Goal: Book appointment/travel/reservation

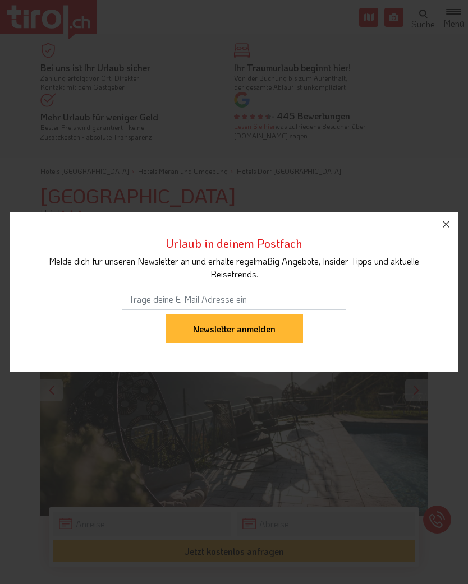
click at [450, 225] on icon "button" at bounding box center [445, 224] width 13 height 13
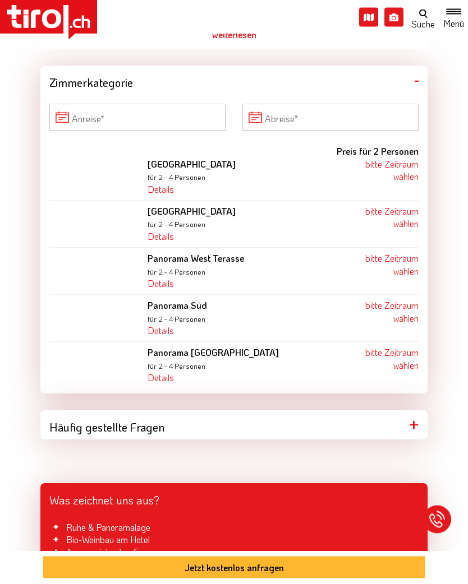
scroll to position [728, 0]
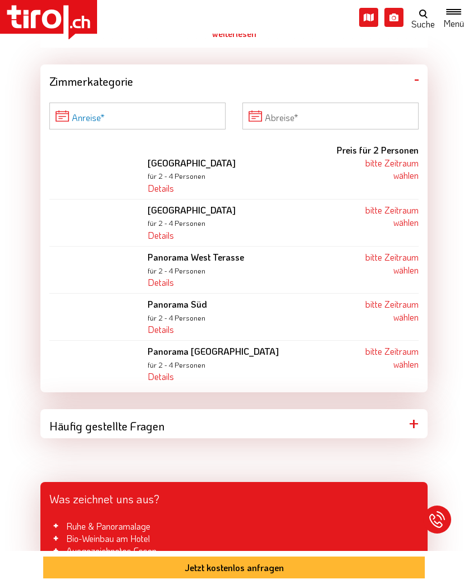
click at [110, 113] on input "Anreise" at bounding box center [137, 116] width 176 height 27
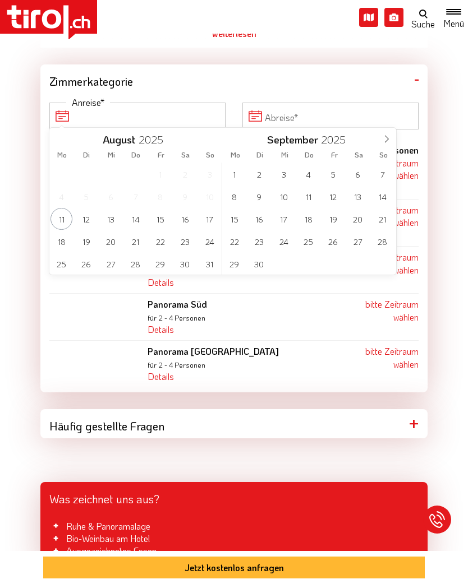
click at [391, 133] on span at bounding box center [386, 137] width 19 height 19
click at [313, 218] on span "16" at bounding box center [308, 219] width 22 height 22
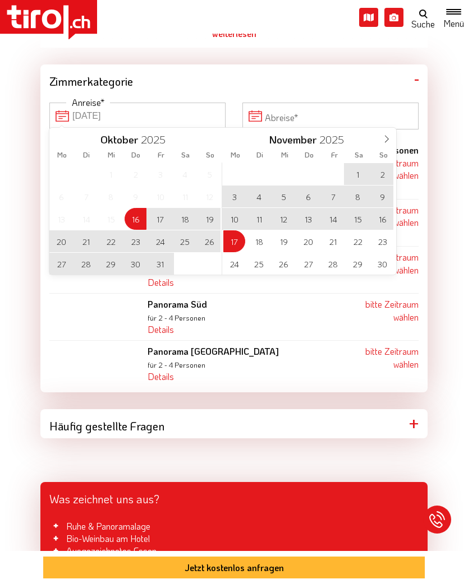
click at [234, 244] on span "17" at bounding box center [234, 241] width 22 height 22
type input "[DATE]"
type input "17-11-2025"
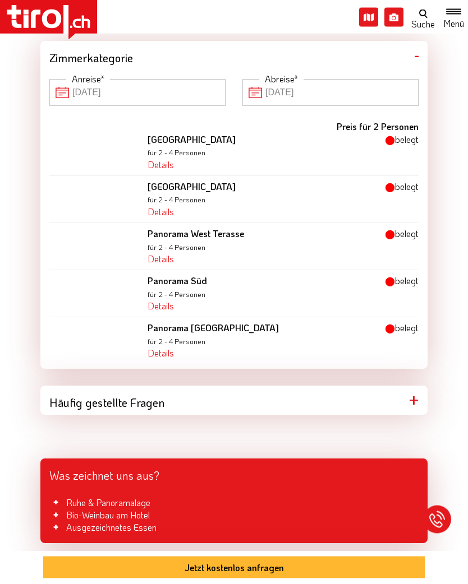
scroll to position [747, 0]
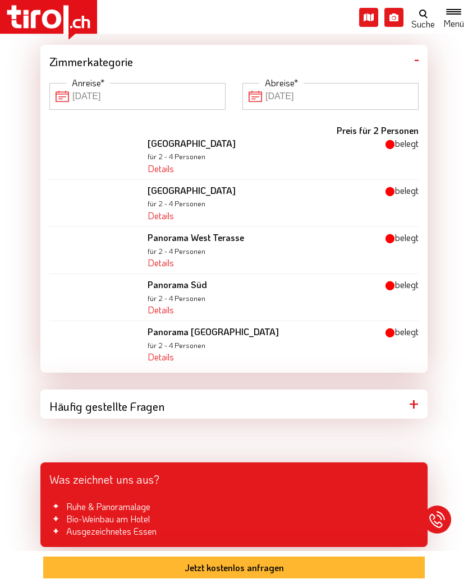
click at [146, 94] on input "[DATE]" at bounding box center [137, 96] width 176 height 27
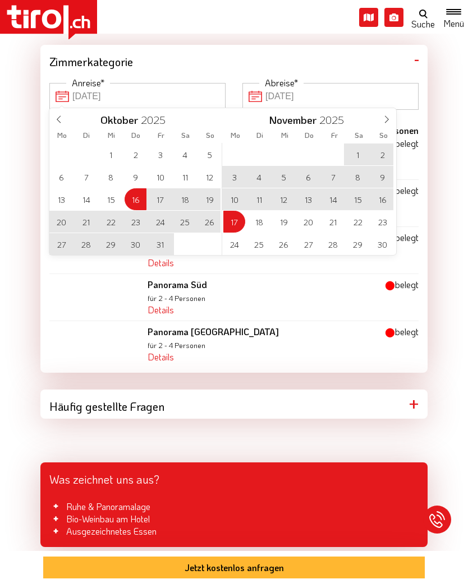
click at [66, 223] on span "20" at bounding box center [61, 222] width 22 height 22
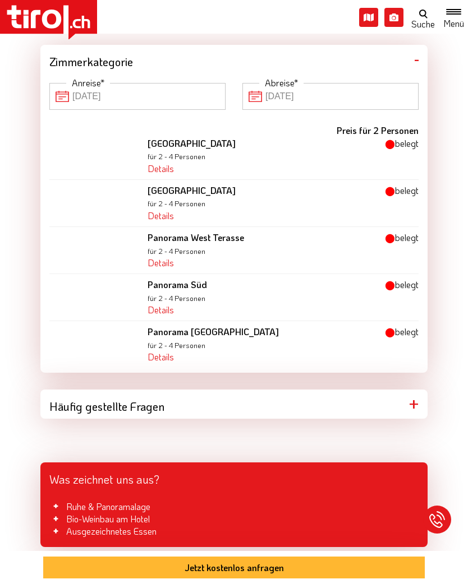
click at [144, 94] on input "[DATE]" at bounding box center [137, 96] width 176 height 27
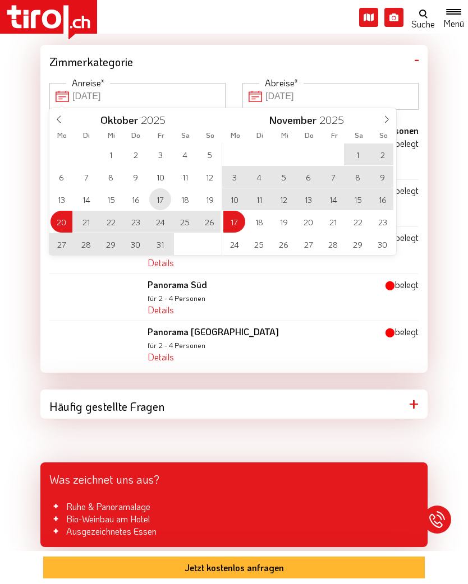
click at [163, 200] on span "17" at bounding box center [160, 199] width 22 height 22
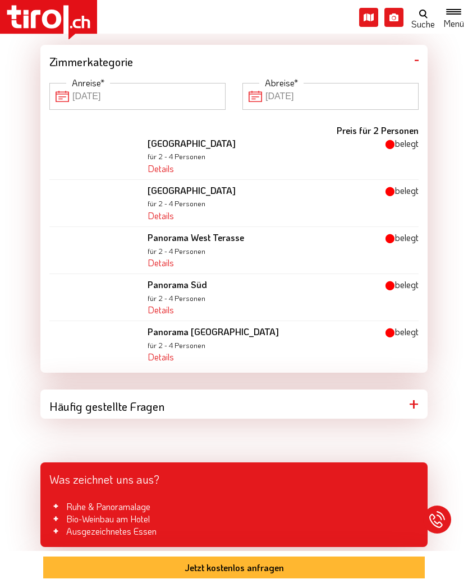
click at [322, 90] on input "17-11-2025" at bounding box center [330, 96] width 176 height 27
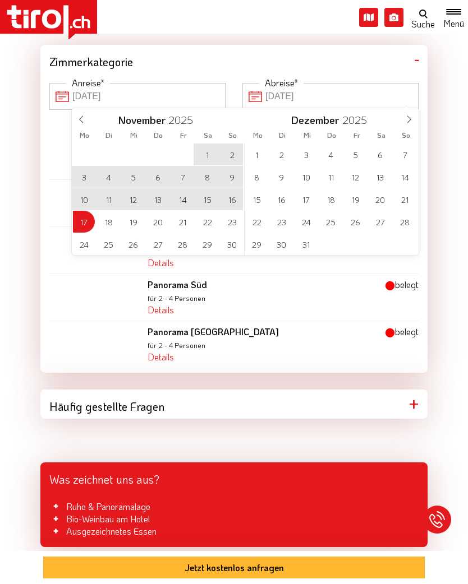
click at [84, 117] on icon at bounding box center [81, 119] width 8 height 8
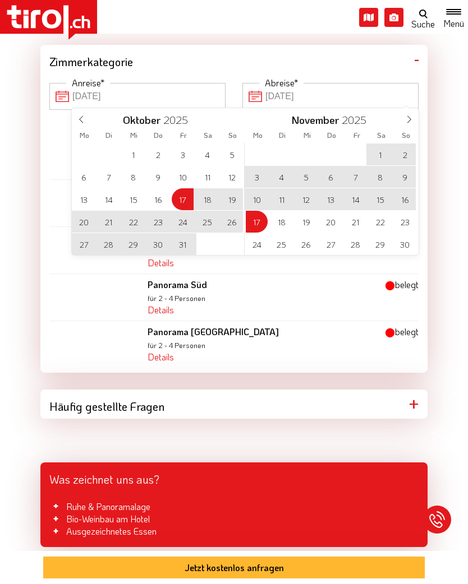
click at [87, 220] on span "20" at bounding box center [84, 222] width 22 height 22
type input "17-10-2025"
type input "[DATE]"
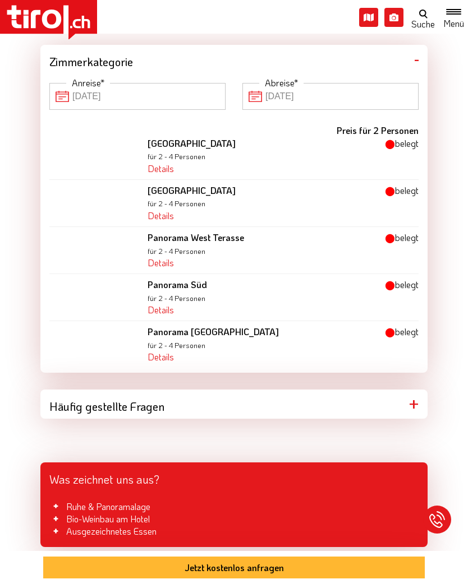
click at [117, 100] on input "17-10-2025" at bounding box center [137, 96] width 176 height 27
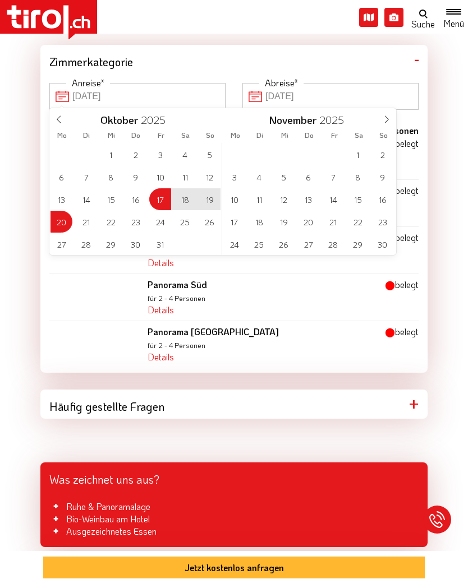
click at [218, 199] on span "19" at bounding box center [209, 199] width 22 height 22
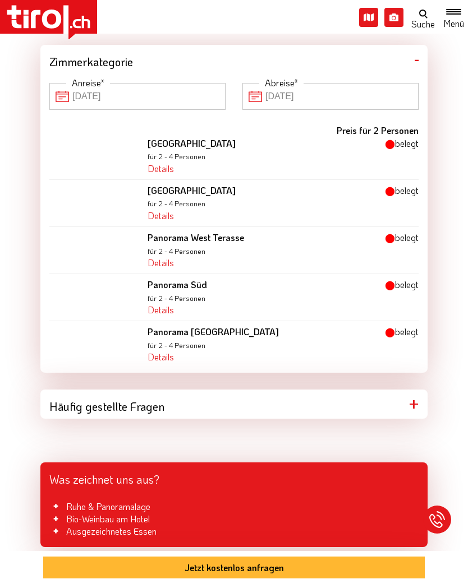
click at [309, 95] on input "[DATE]" at bounding box center [330, 96] width 176 height 27
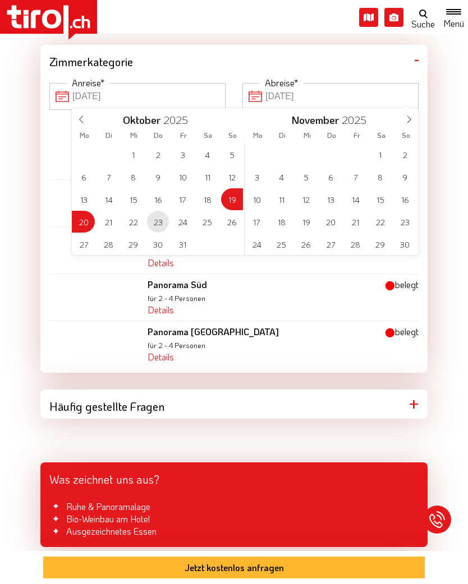
click at [161, 224] on span "23" at bounding box center [158, 222] width 22 height 22
type input "19-10-2025"
type input "23-10-2025"
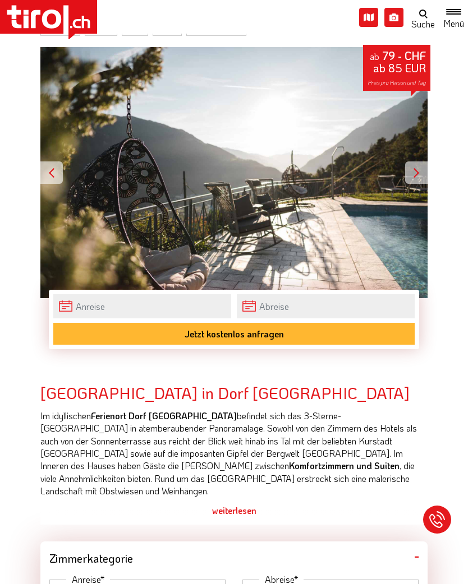
scroll to position [217, 0]
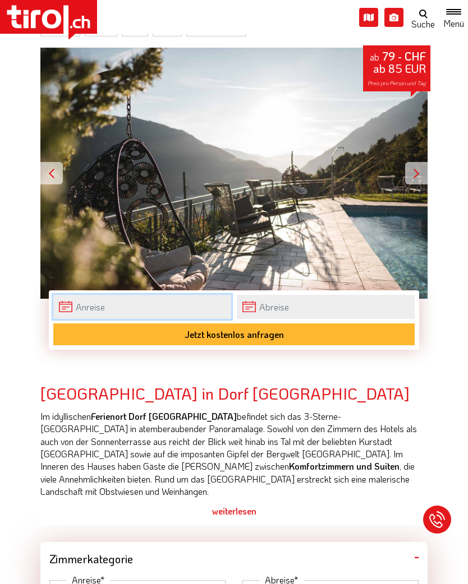
click at [110, 301] on input "text" at bounding box center [142, 307] width 178 height 24
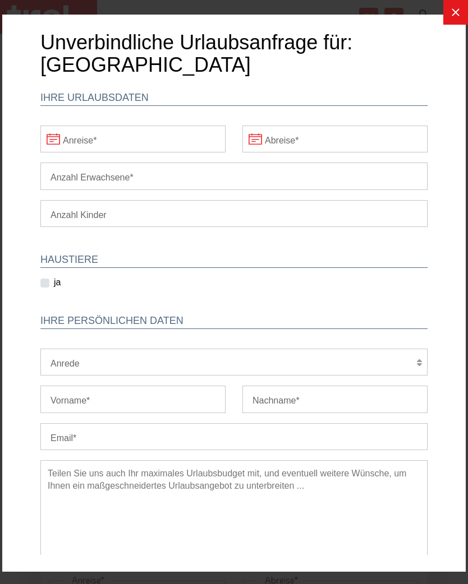
scroll to position [0, 0]
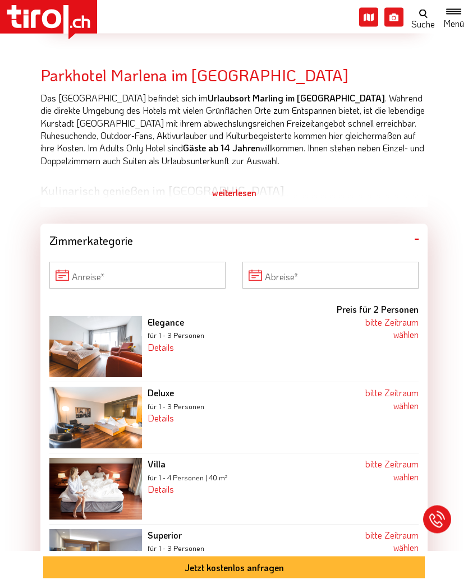
scroll to position [544, 0]
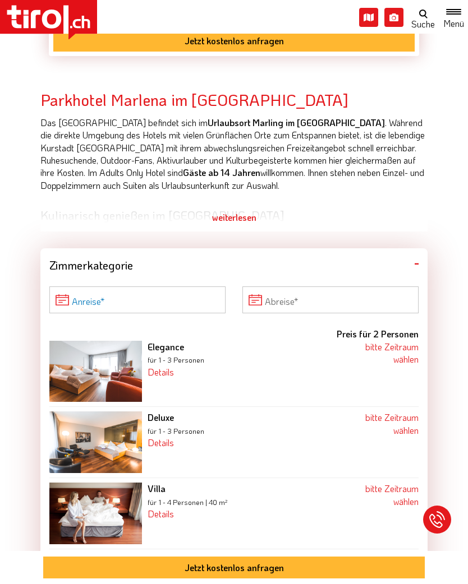
click at [126, 293] on input "Anreise" at bounding box center [137, 299] width 176 height 27
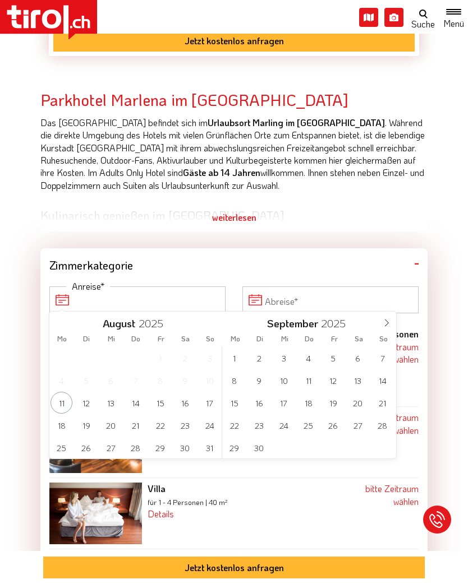
click at [387, 320] on icon at bounding box center [386, 323] width 8 height 8
click at [310, 406] on span "16" at bounding box center [308, 403] width 22 height 22
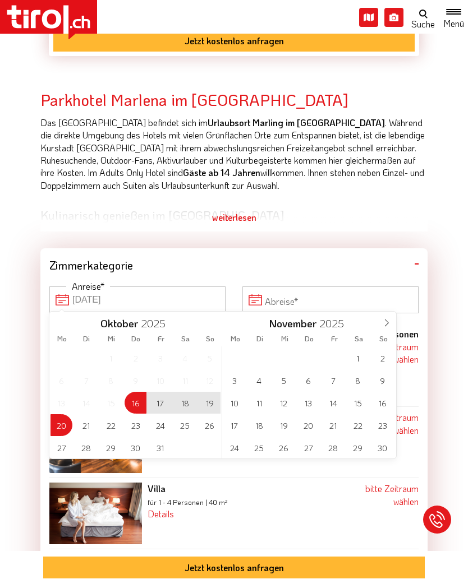
click at [62, 428] on span "20" at bounding box center [61, 425] width 22 height 22
type input "[DATE]"
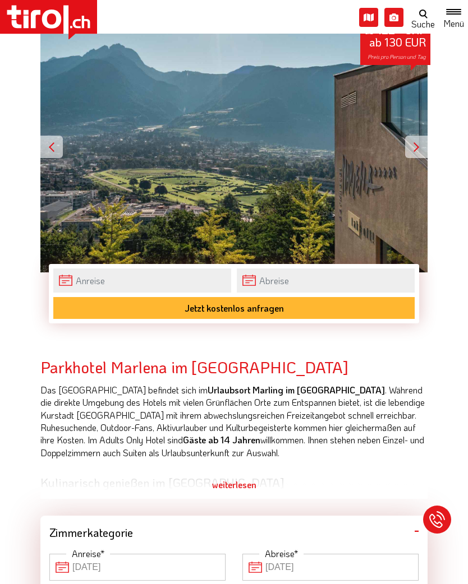
scroll to position [243, 0]
